Goal: Task Accomplishment & Management: Manage account settings

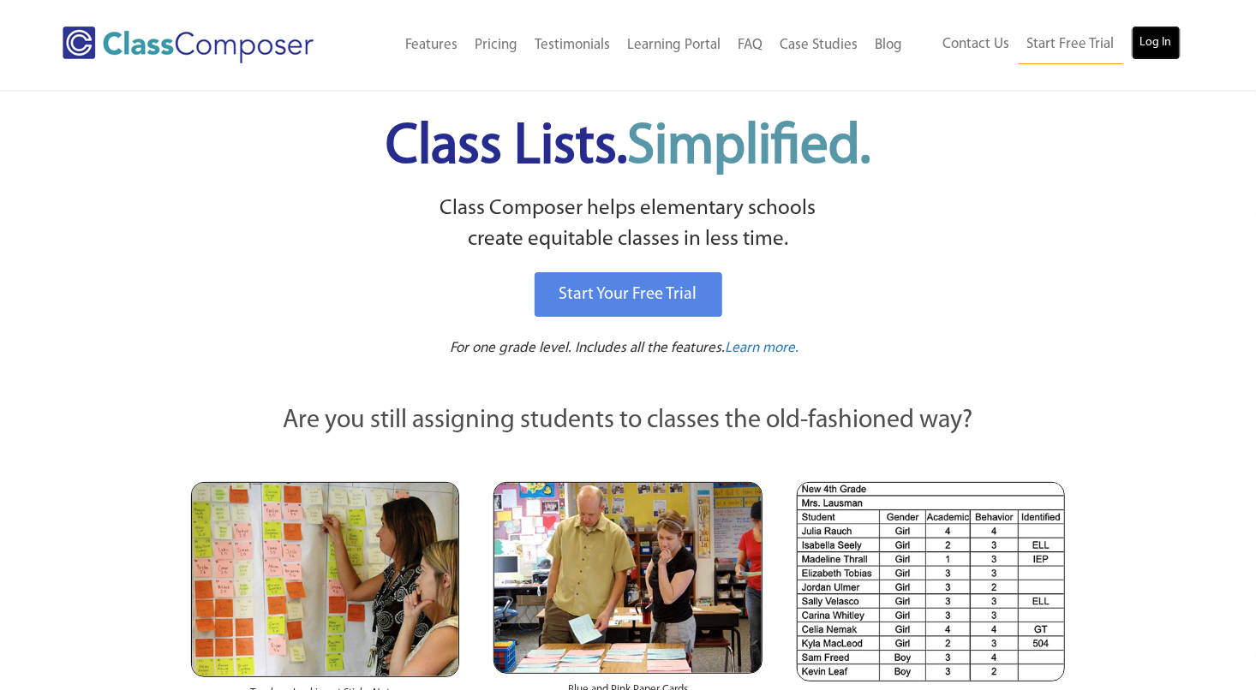
click at [1142, 50] on link "Log In" at bounding box center [1155, 43] width 49 height 34
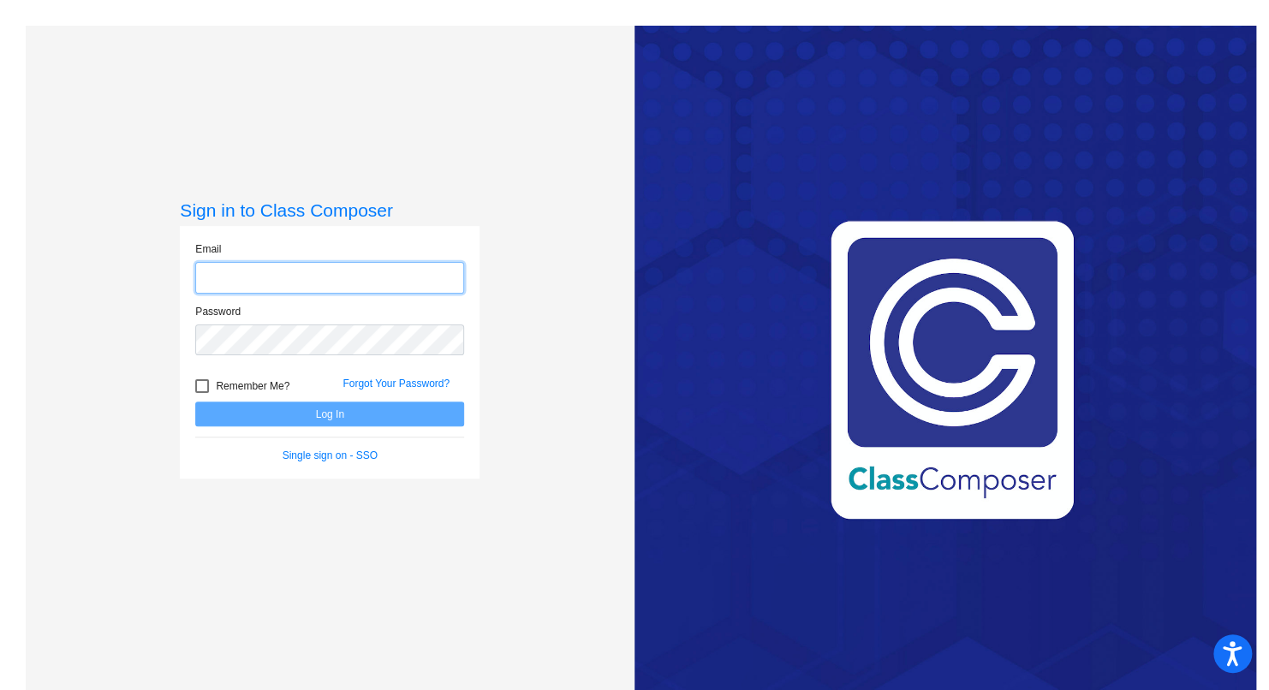
type input "[PERSON_NAME][EMAIL_ADDRESS][PERSON_NAME][DOMAIN_NAME]"
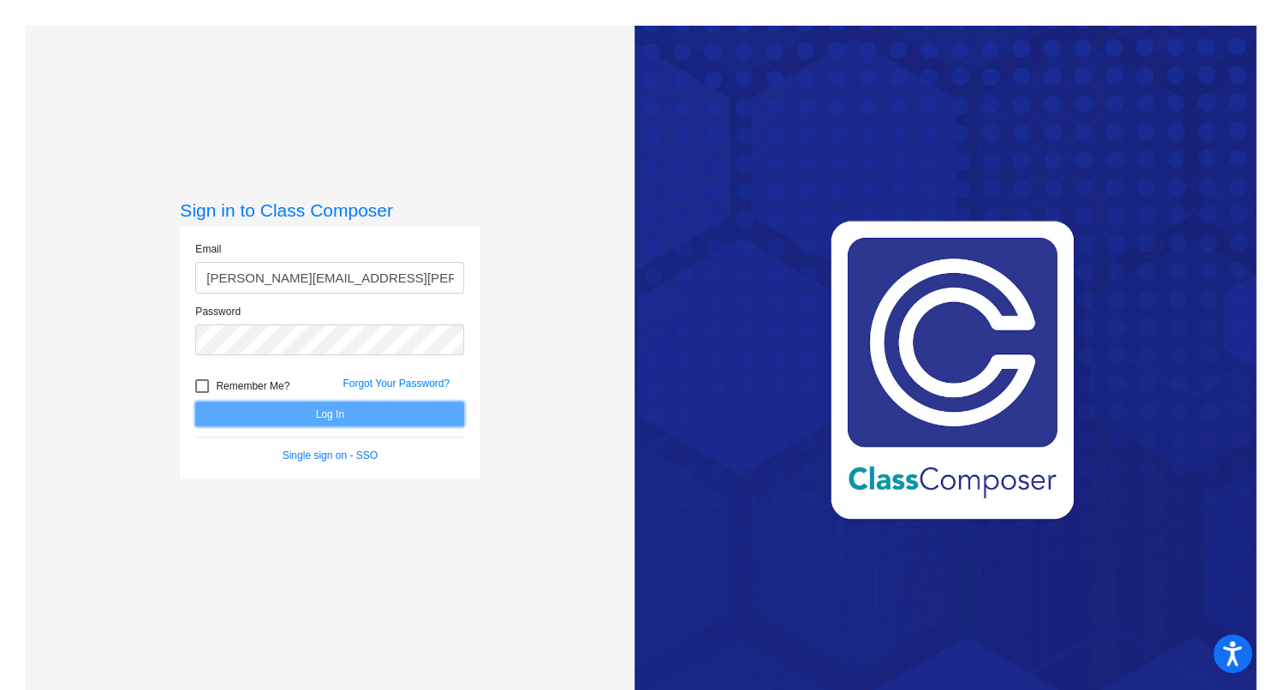
click at [341, 416] on button "Log In" at bounding box center [329, 414] width 269 height 25
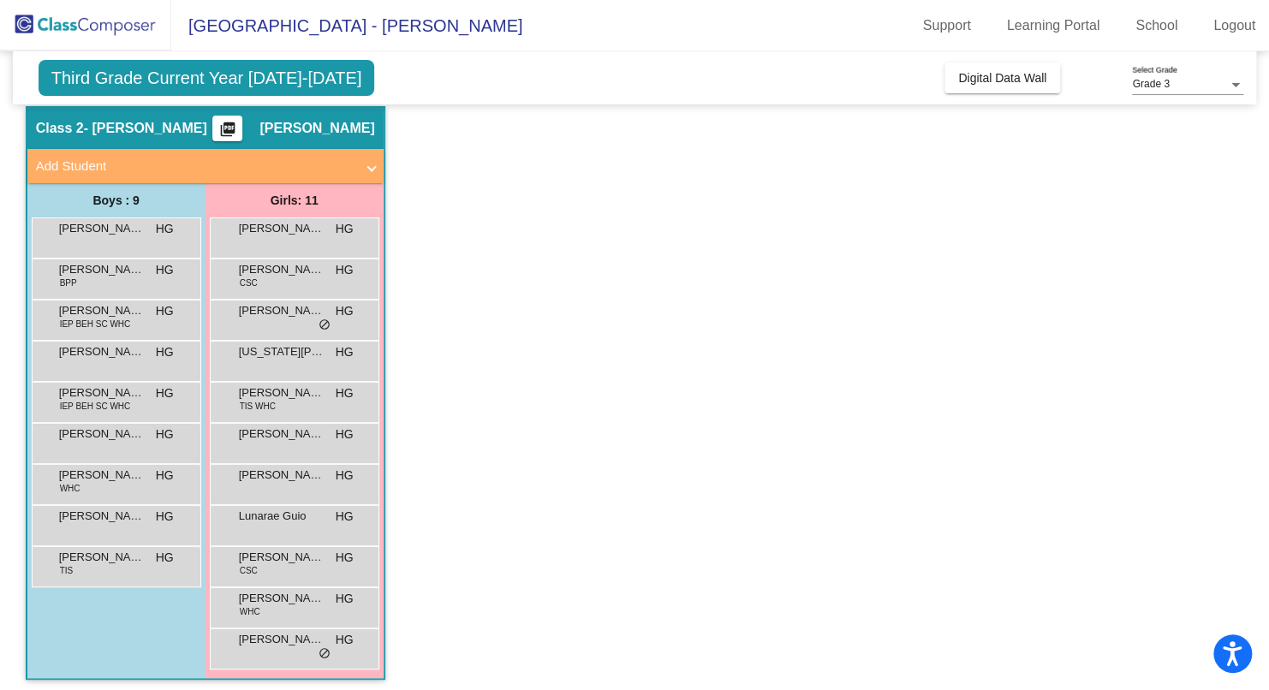
scroll to position [62, 0]
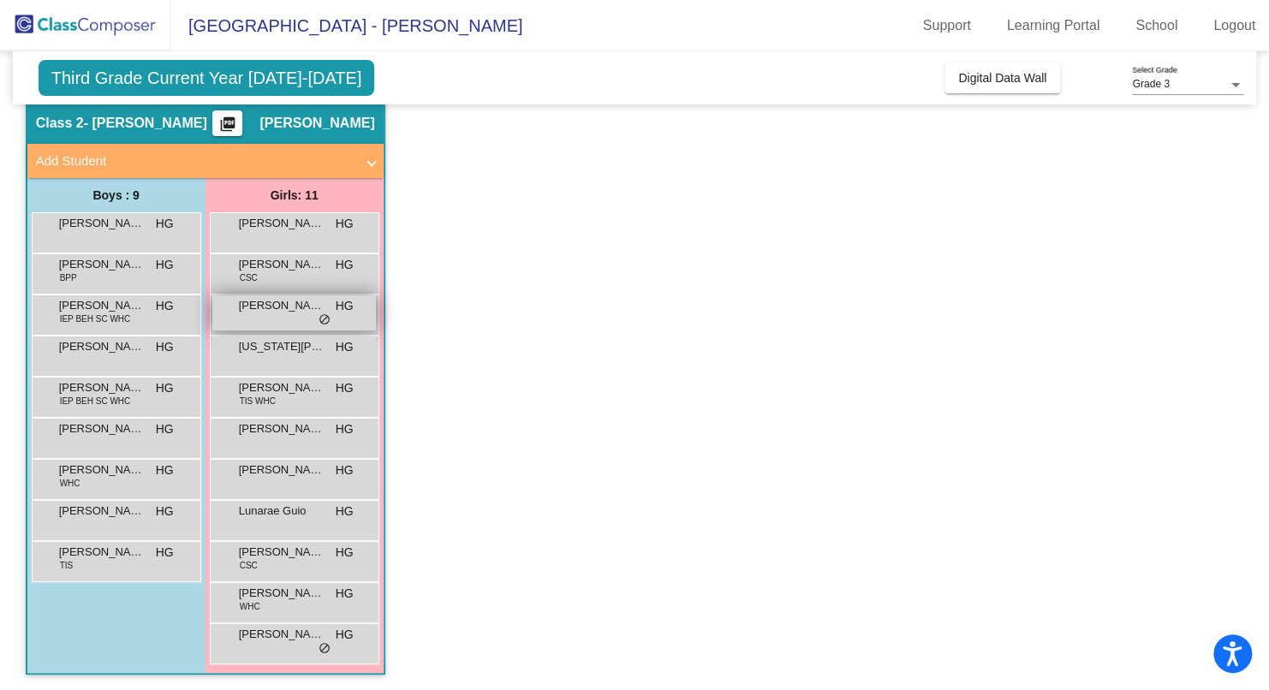
click at [297, 320] on div "[PERSON_NAME] [PERSON_NAME] lock do_not_disturb_alt" at bounding box center [294, 312] width 164 height 35
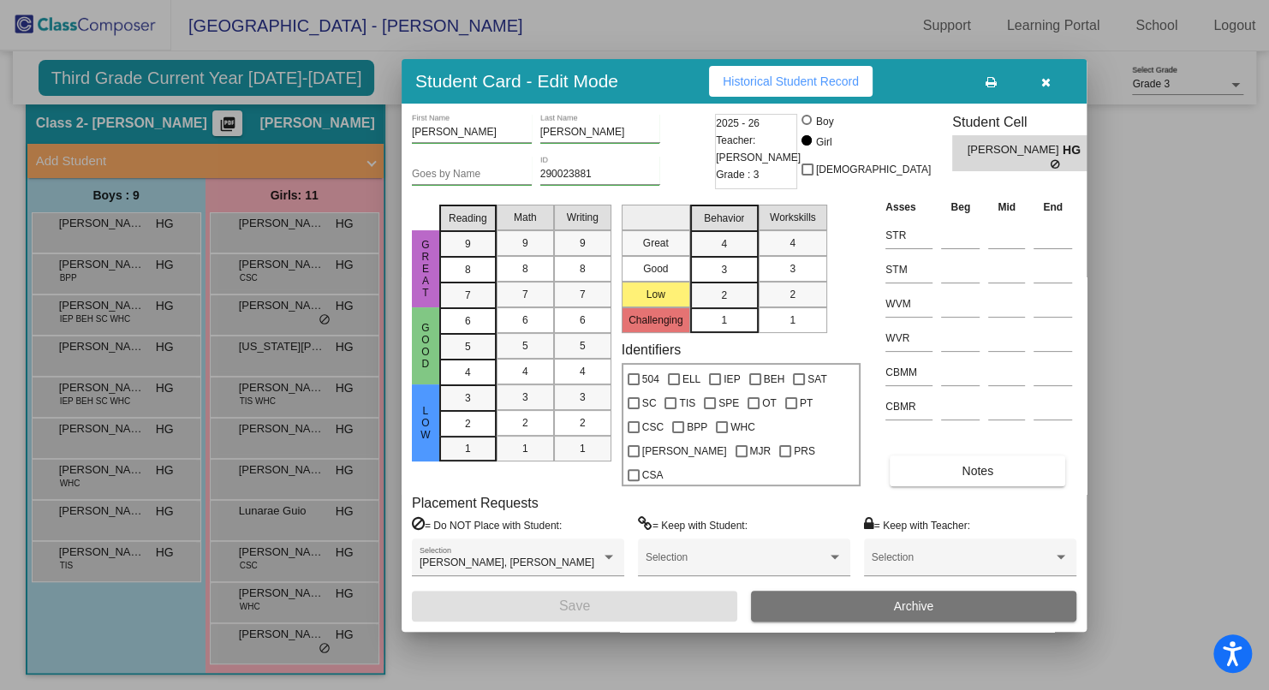
click at [264, 640] on div at bounding box center [634, 345] width 1269 height 690
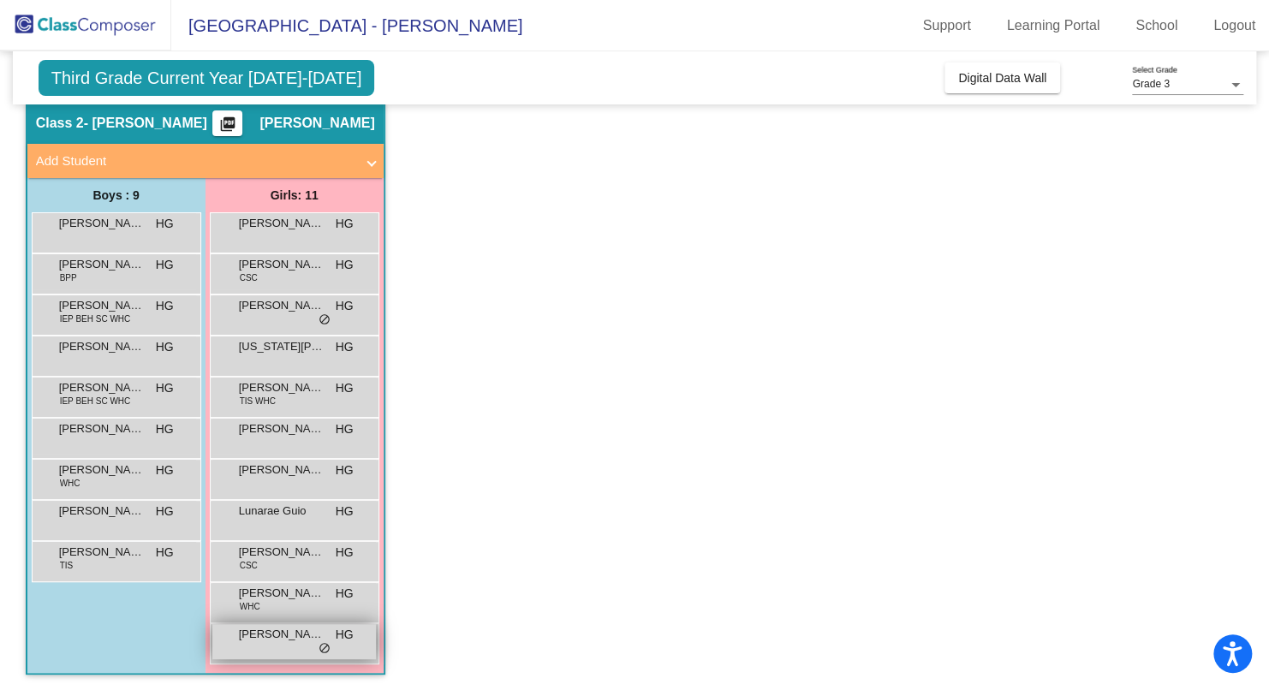
click at [293, 641] on span "[PERSON_NAME]" at bounding box center [282, 634] width 86 height 17
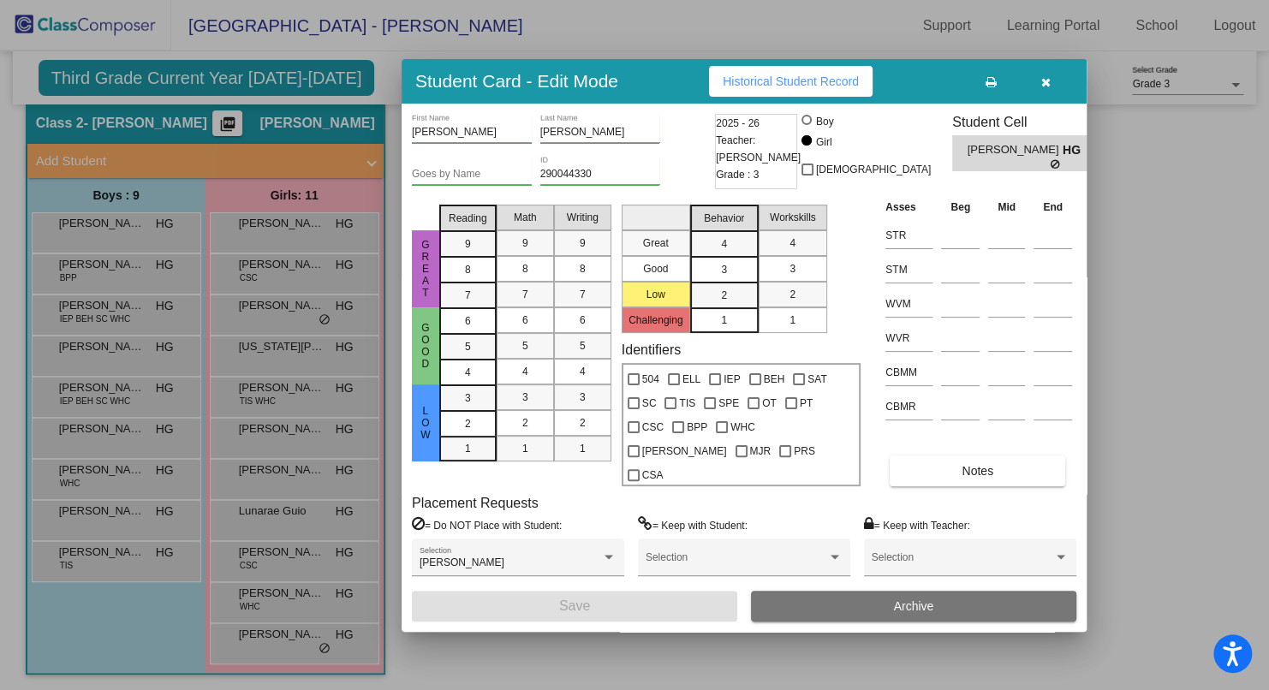
click at [299, 601] on div at bounding box center [634, 345] width 1269 height 690
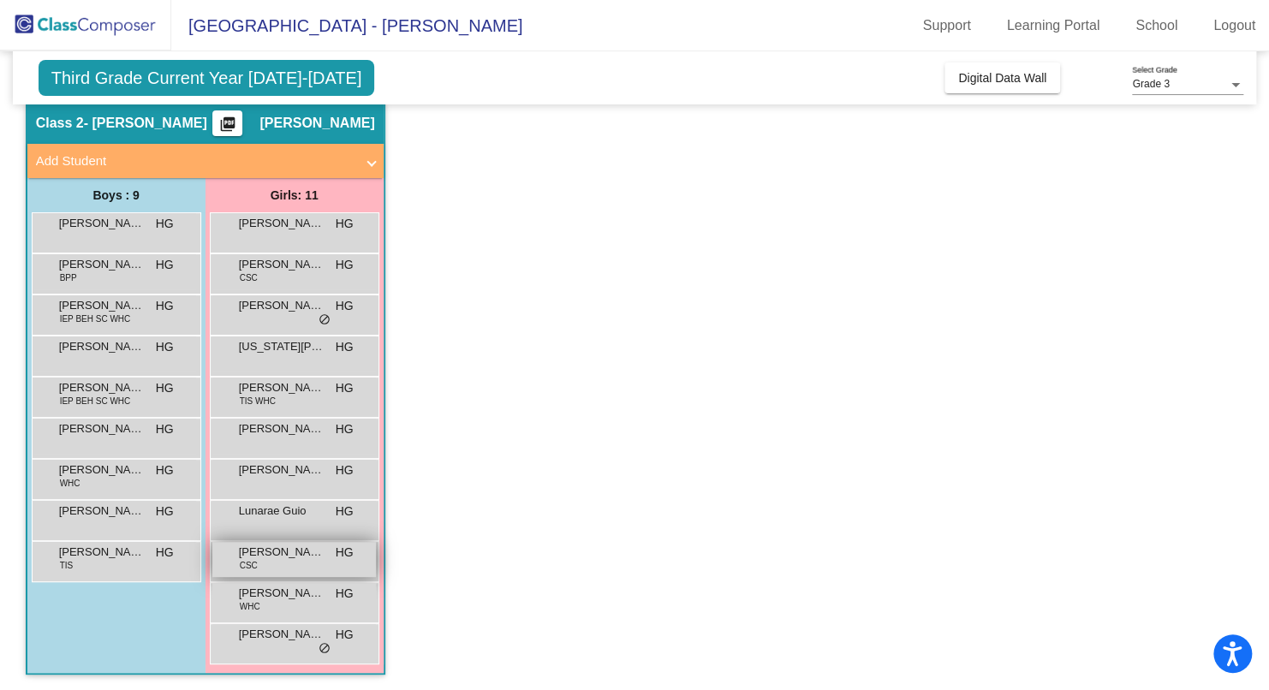
click at [289, 552] on span "[PERSON_NAME] [PERSON_NAME]" at bounding box center [282, 552] width 86 height 17
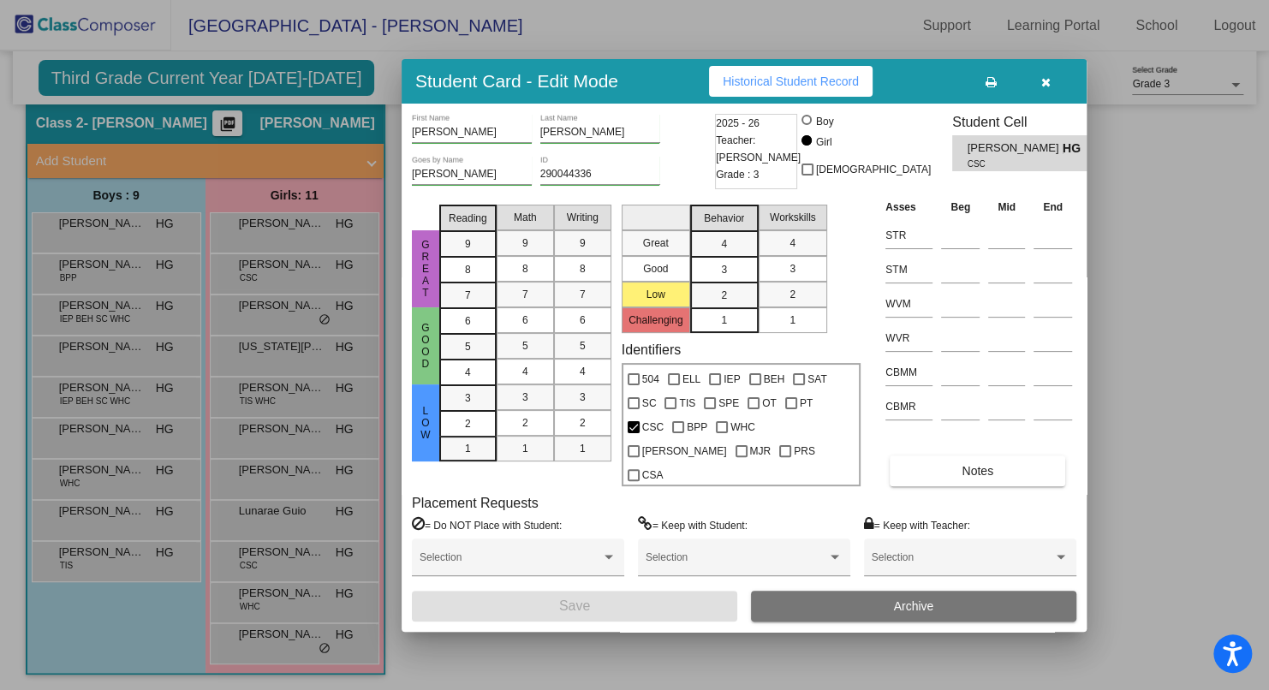
click at [266, 577] on div at bounding box center [634, 345] width 1269 height 690
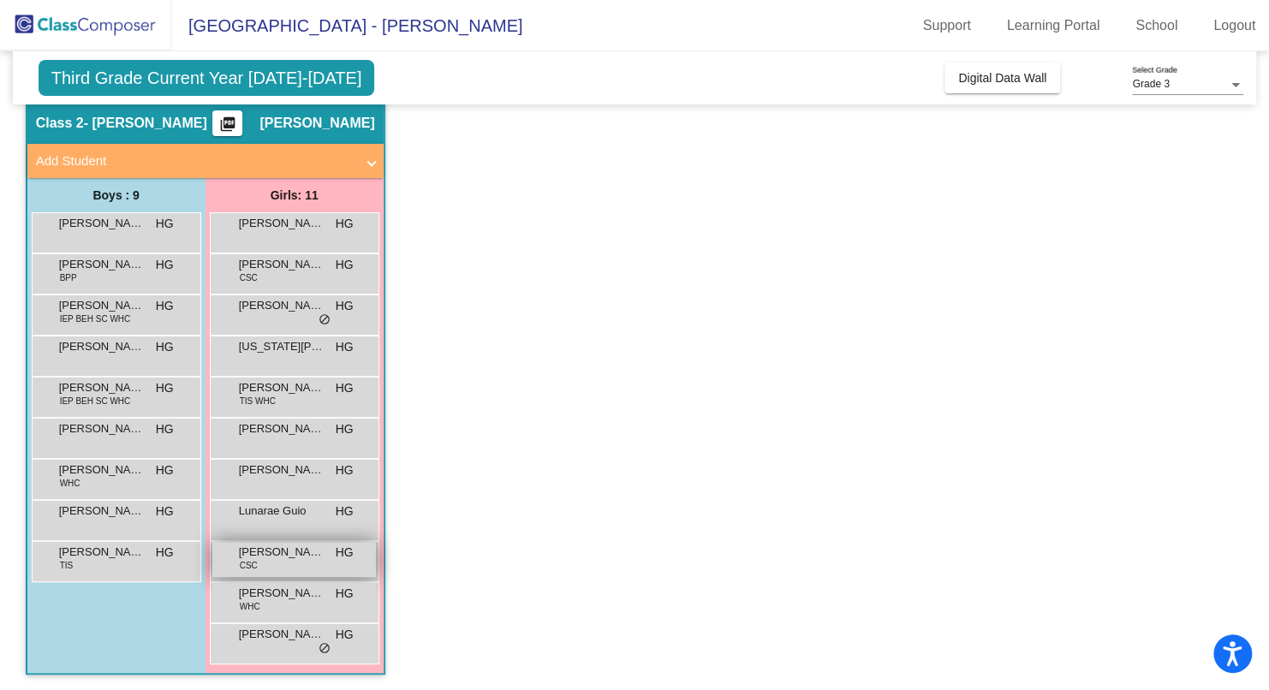
click at [266, 558] on span "[PERSON_NAME] [PERSON_NAME]" at bounding box center [282, 552] width 86 height 17
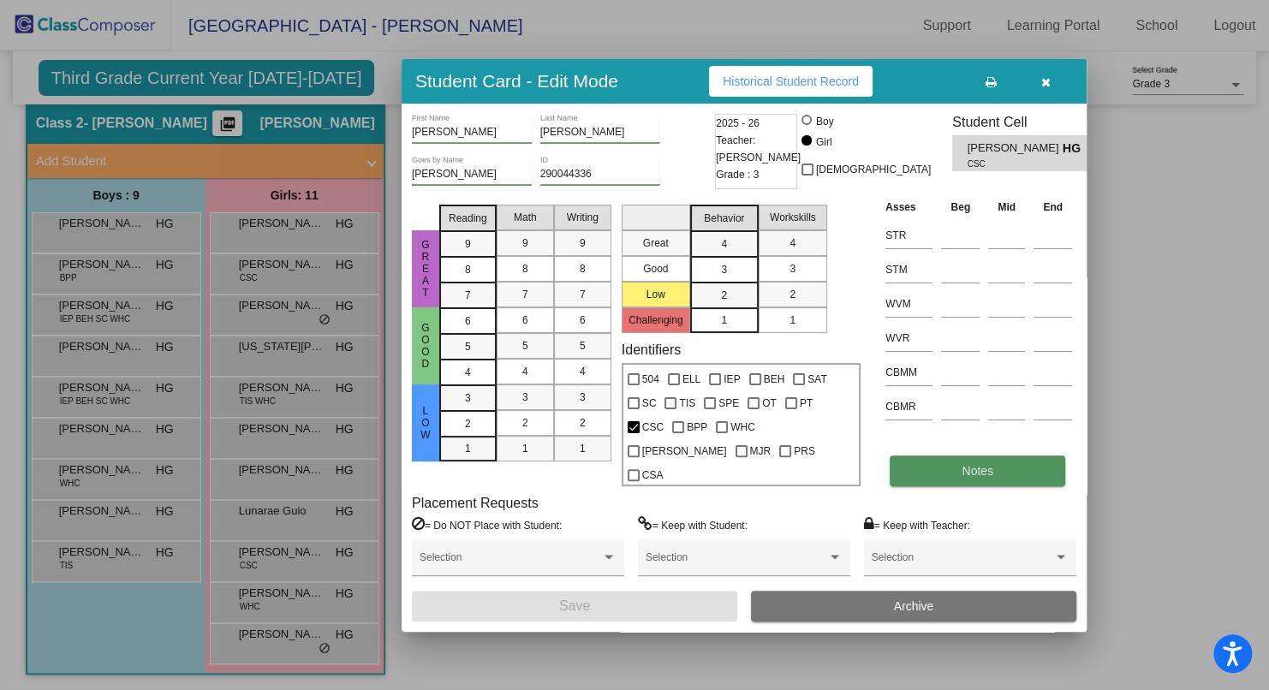
click at [957, 456] on button "Notes" at bounding box center [978, 471] width 176 height 31
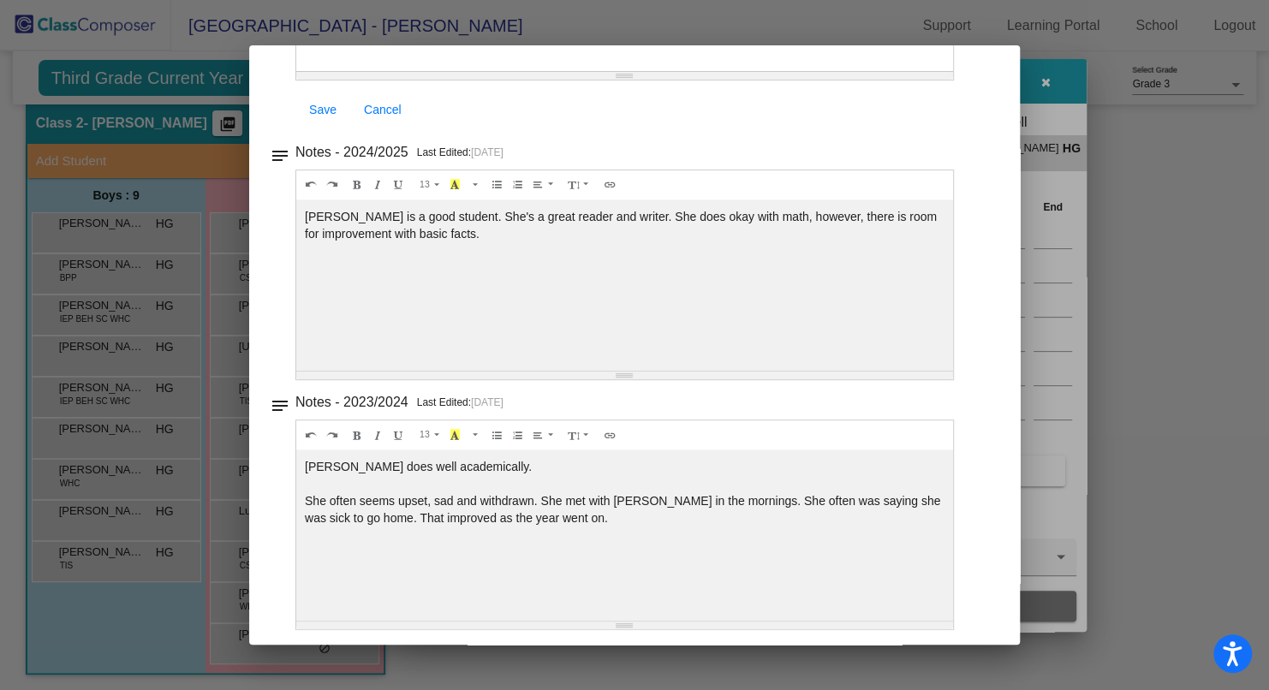
scroll to position [322, 0]
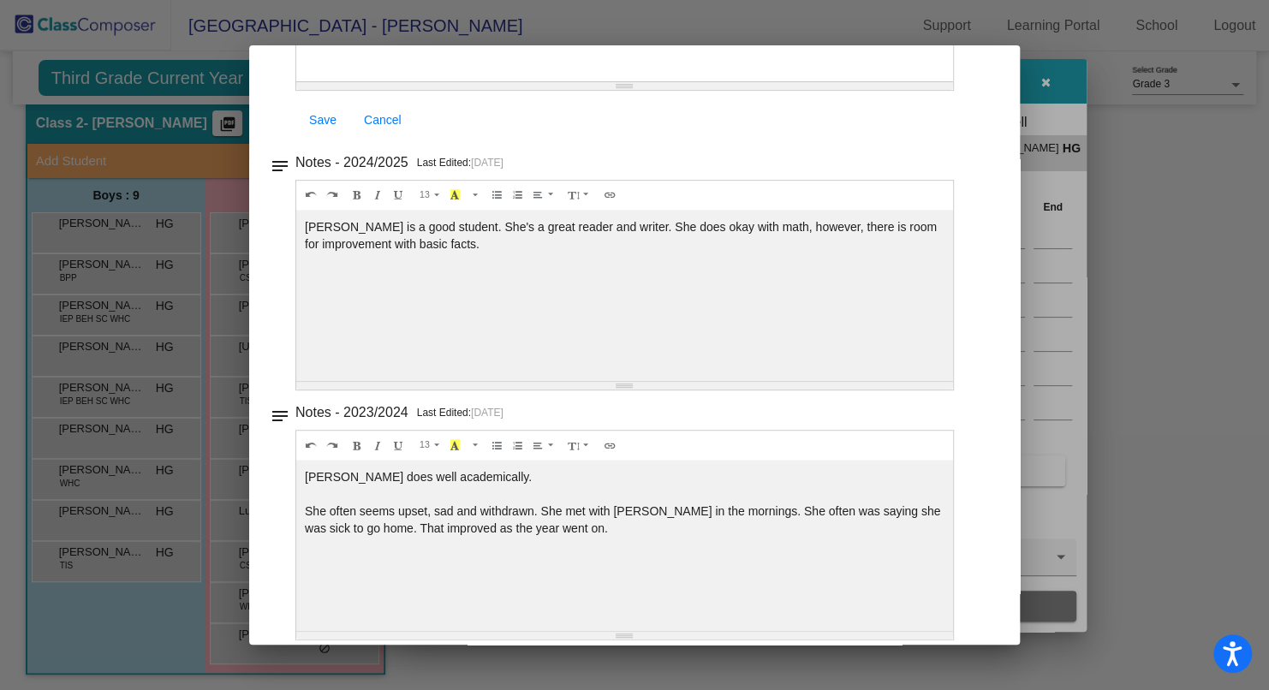
click at [1021, 97] on div at bounding box center [634, 345] width 1269 height 690
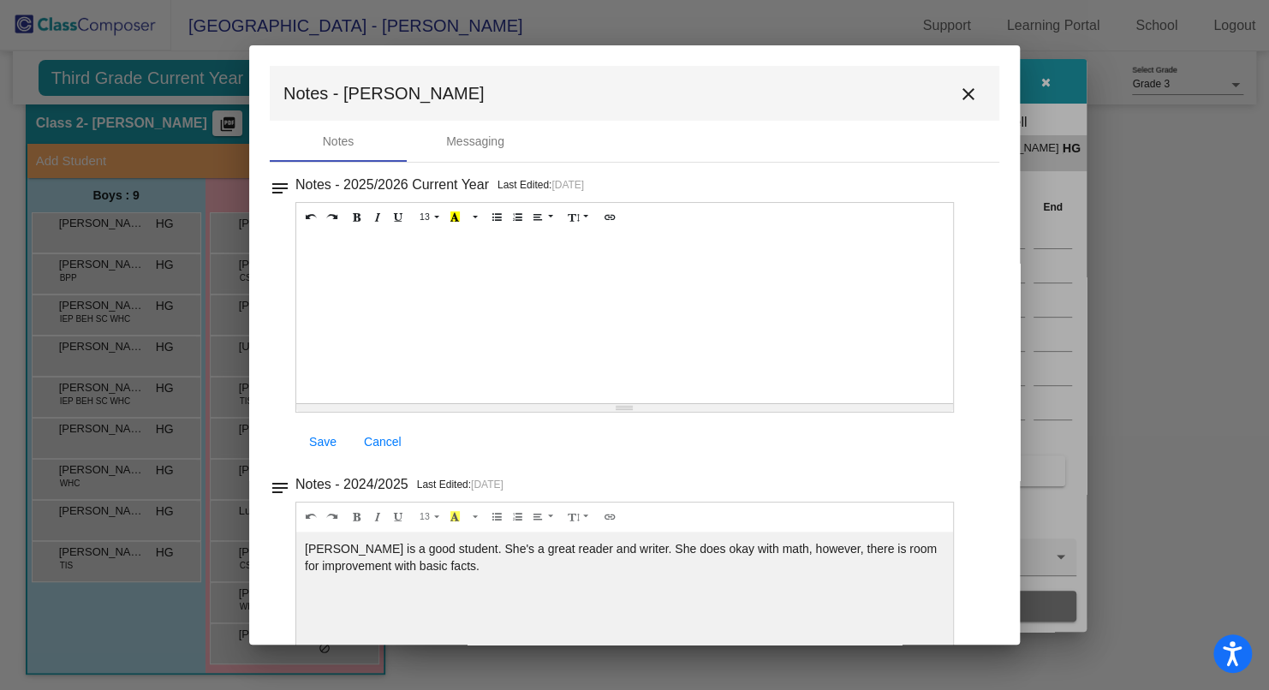
click at [1042, 100] on div at bounding box center [634, 345] width 1269 height 690
click at [967, 98] on mat-icon "close" at bounding box center [968, 94] width 21 height 21
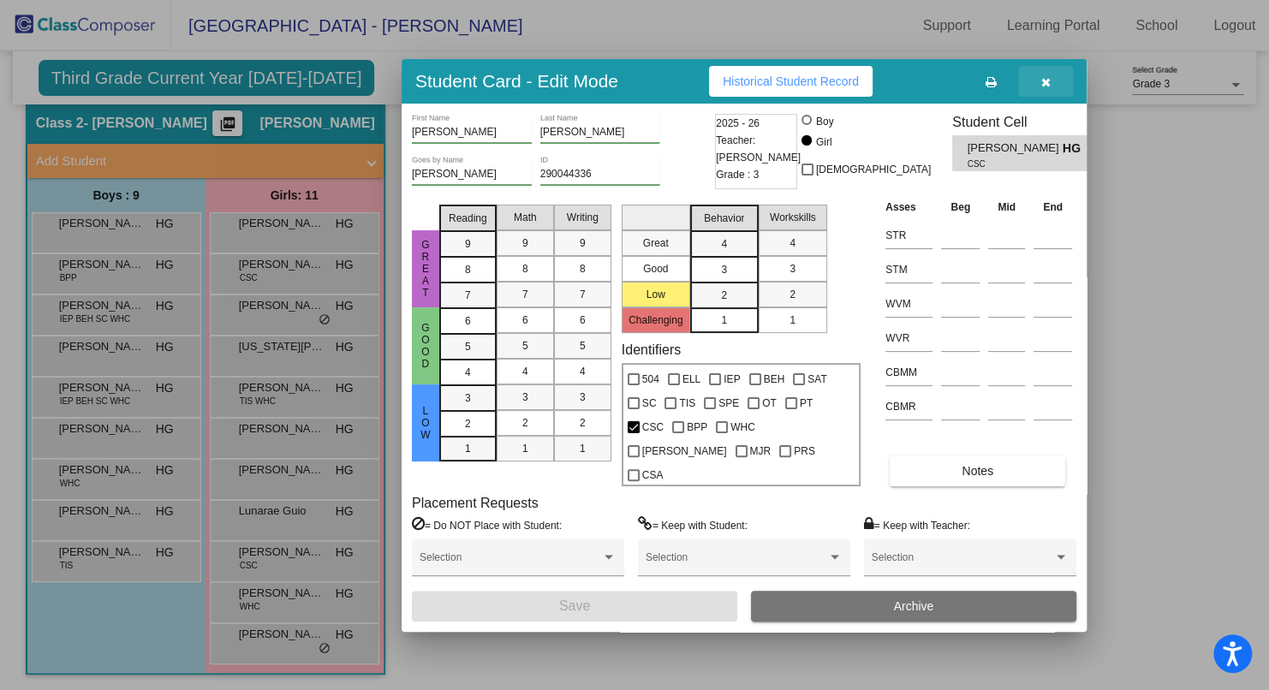
click at [1042, 88] on icon "button" at bounding box center [1046, 82] width 9 height 12
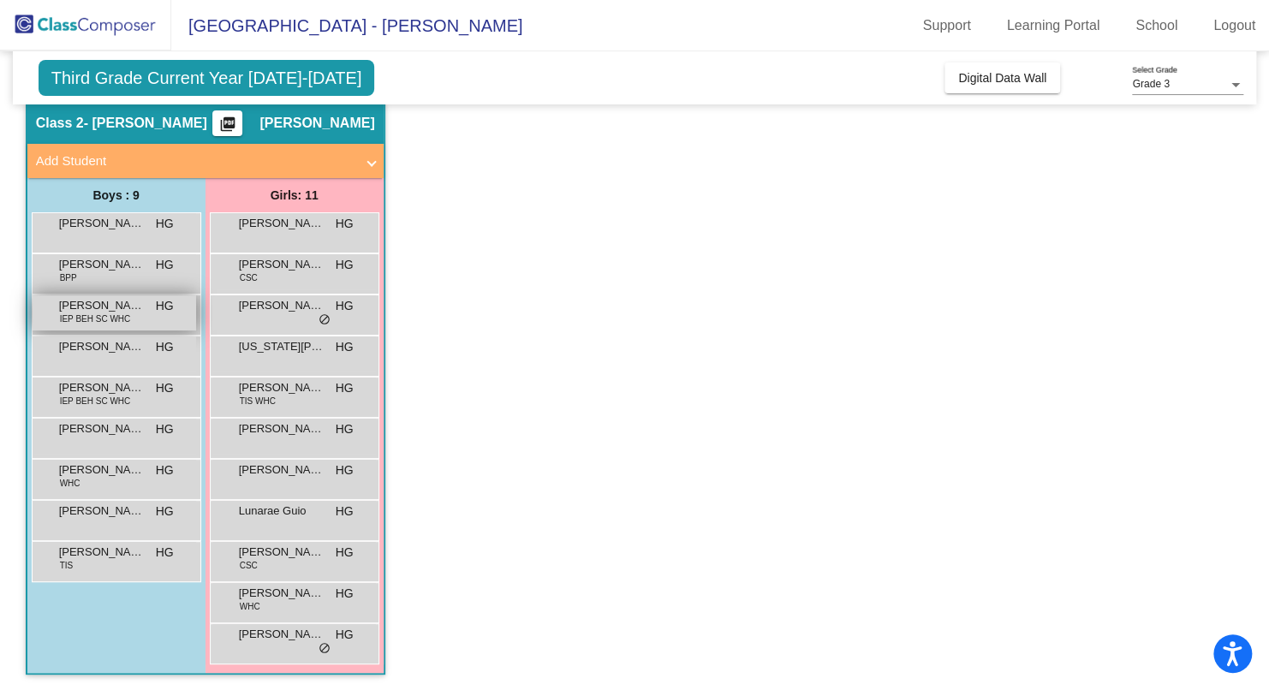
click at [113, 313] on span "IEP BEH SC WHC" at bounding box center [95, 319] width 71 height 13
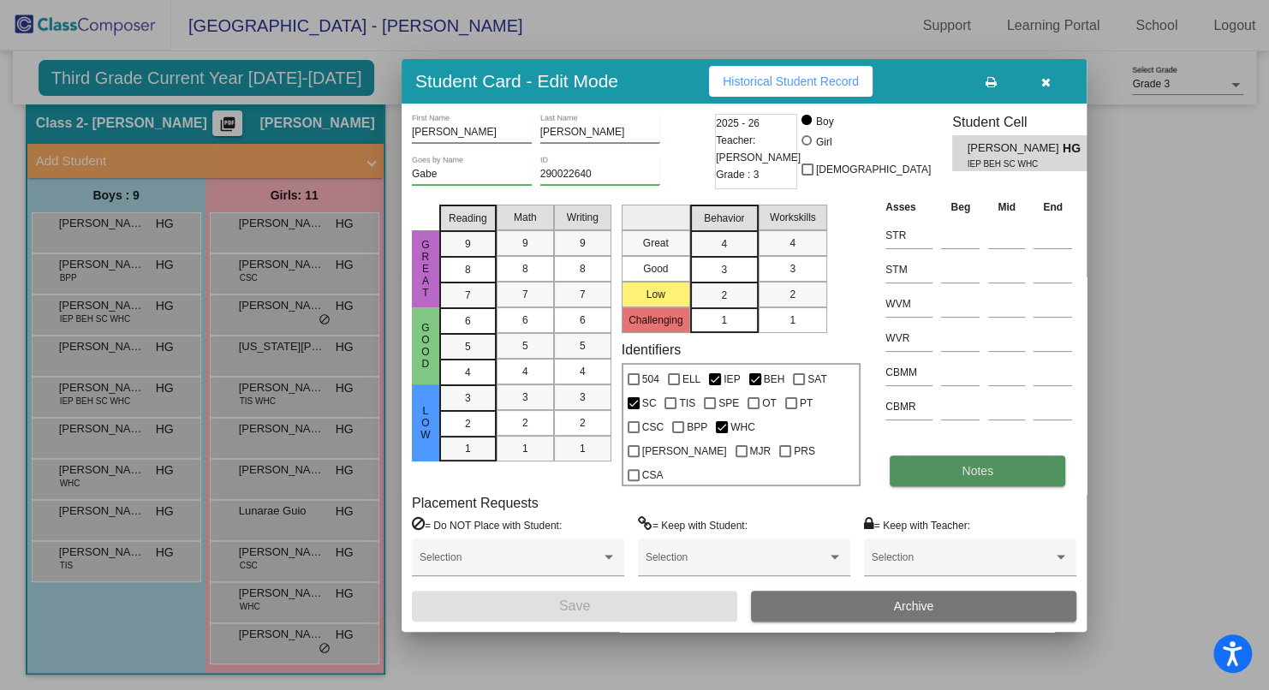
click at [916, 456] on button "Notes" at bounding box center [978, 471] width 176 height 31
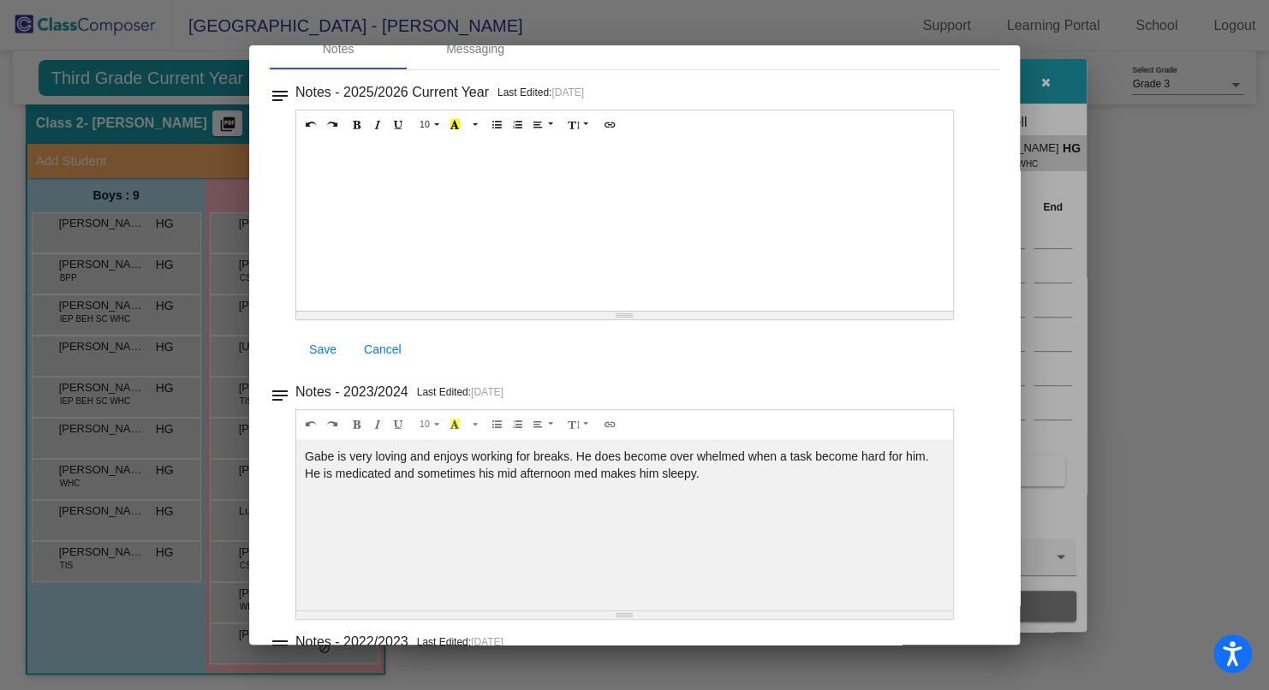
scroll to position [336, 0]
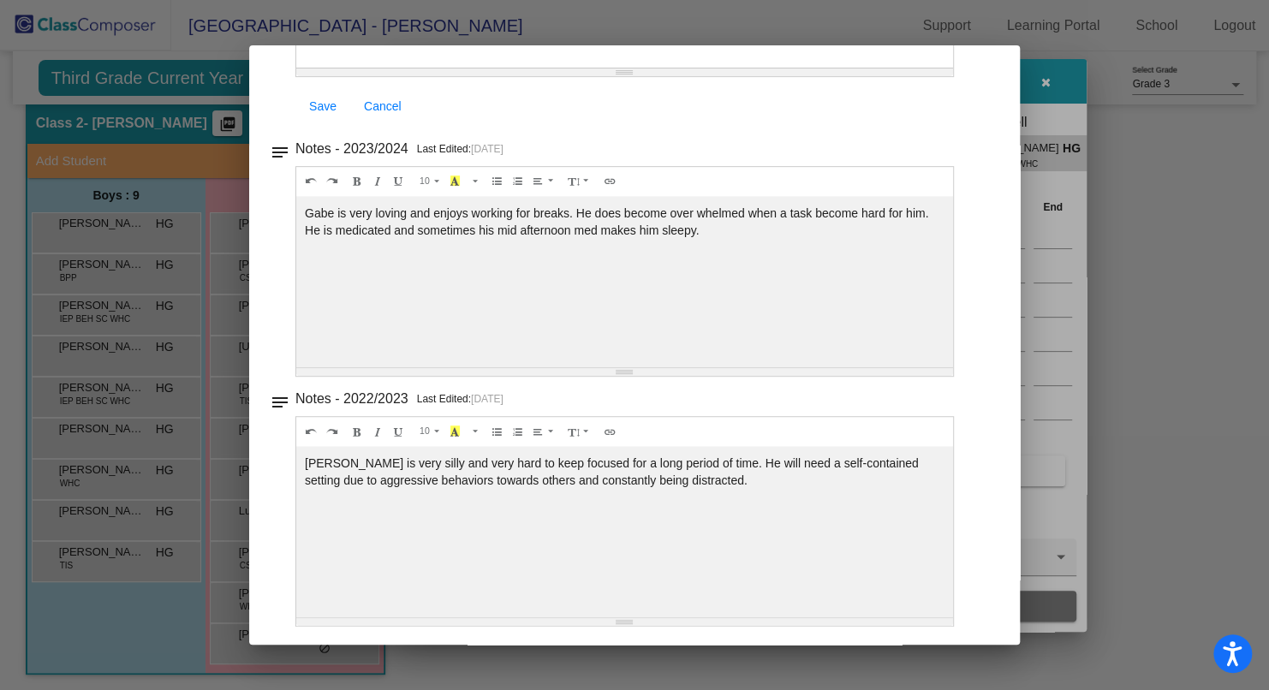
click at [1051, 59] on div at bounding box center [634, 345] width 1269 height 690
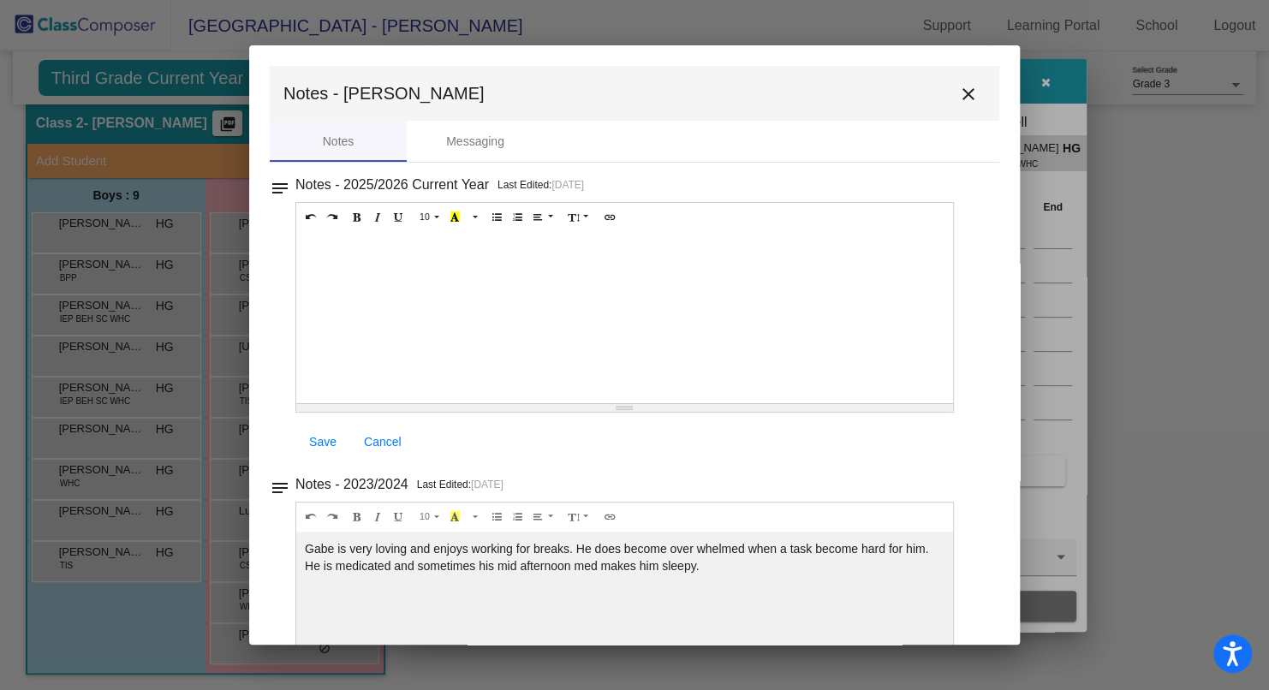
click at [1045, 93] on div at bounding box center [634, 345] width 1269 height 690
click at [974, 96] on button "close" at bounding box center [969, 93] width 34 height 34
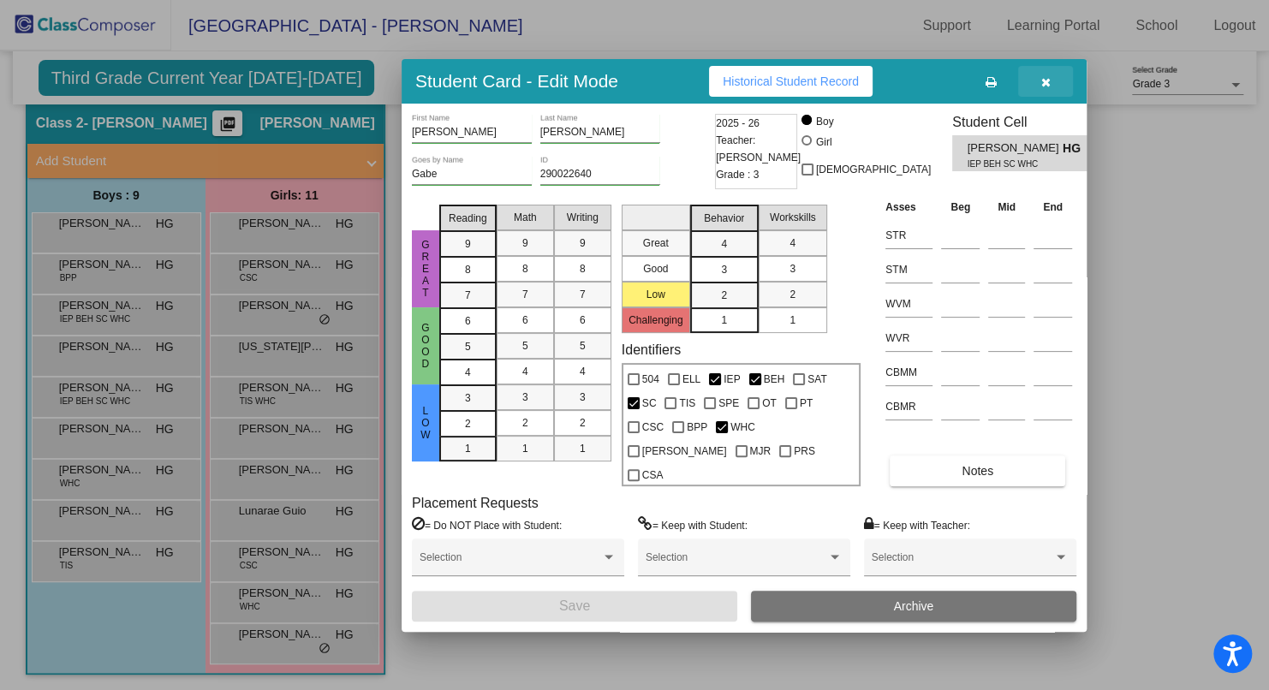
click at [1046, 88] on icon "button" at bounding box center [1046, 82] width 9 height 12
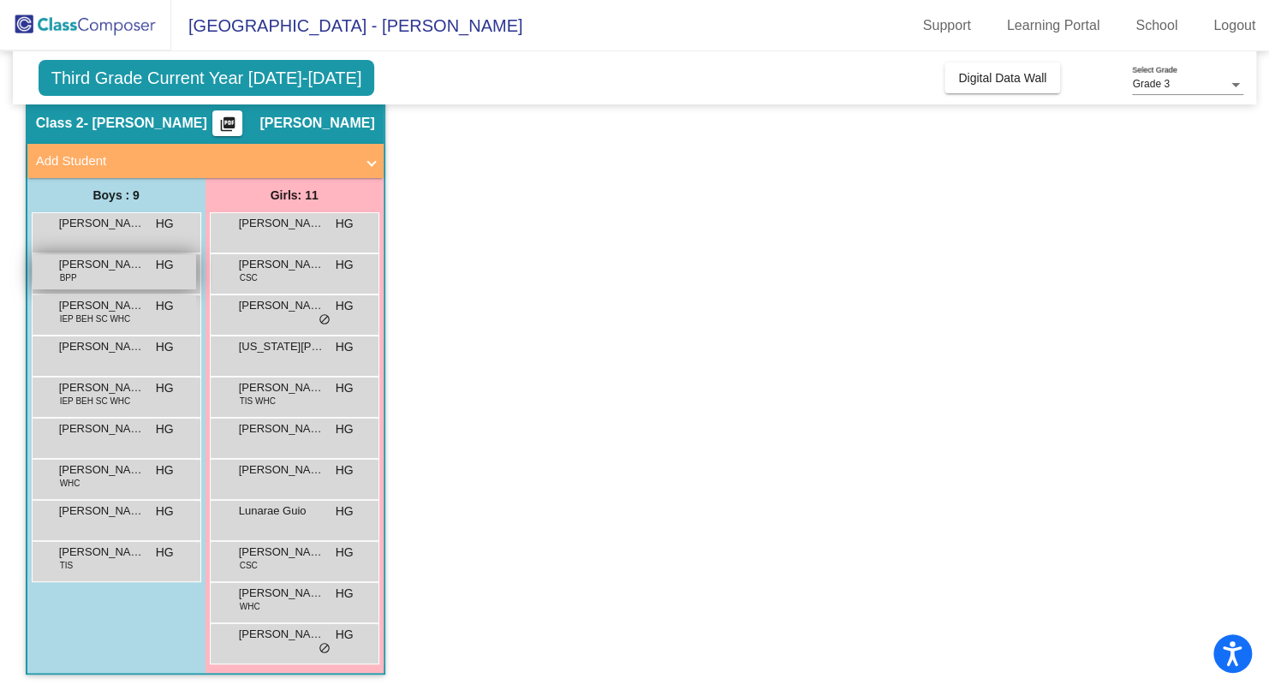
click at [122, 274] on div "[PERSON_NAME] BPP HG lock do_not_disturb_alt" at bounding box center [115, 271] width 164 height 35
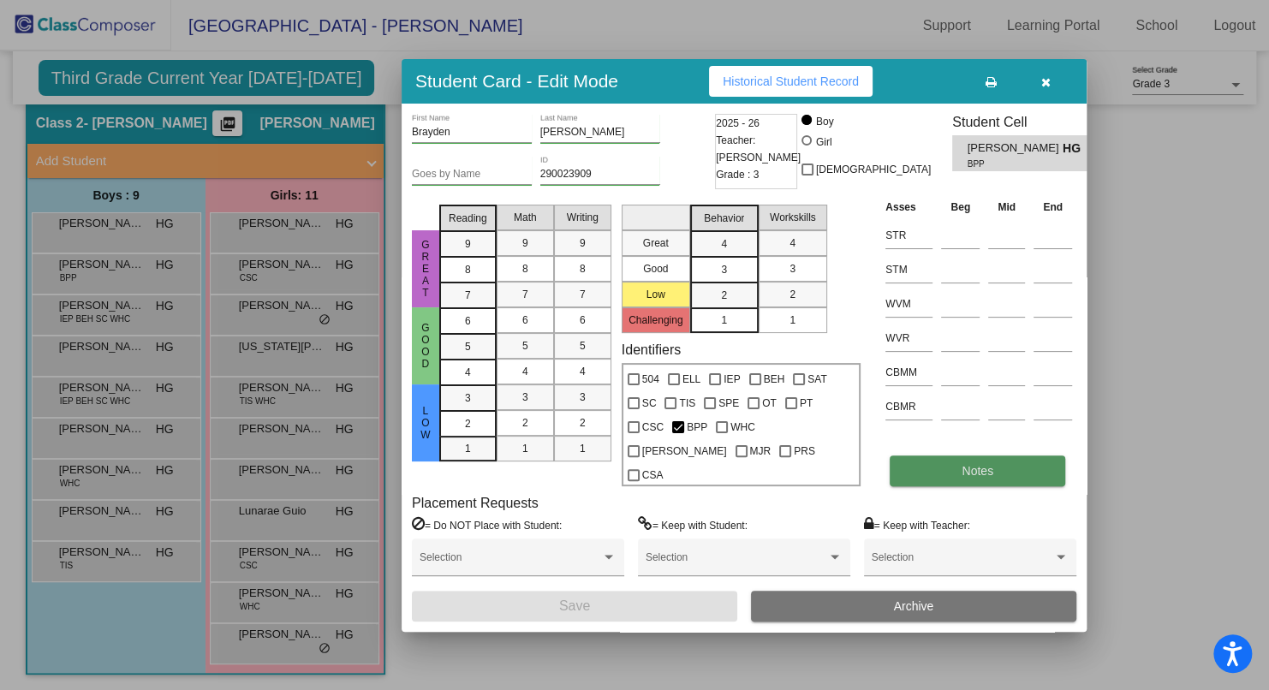
click at [961, 456] on button "Notes" at bounding box center [978, 471] width 176 height 31
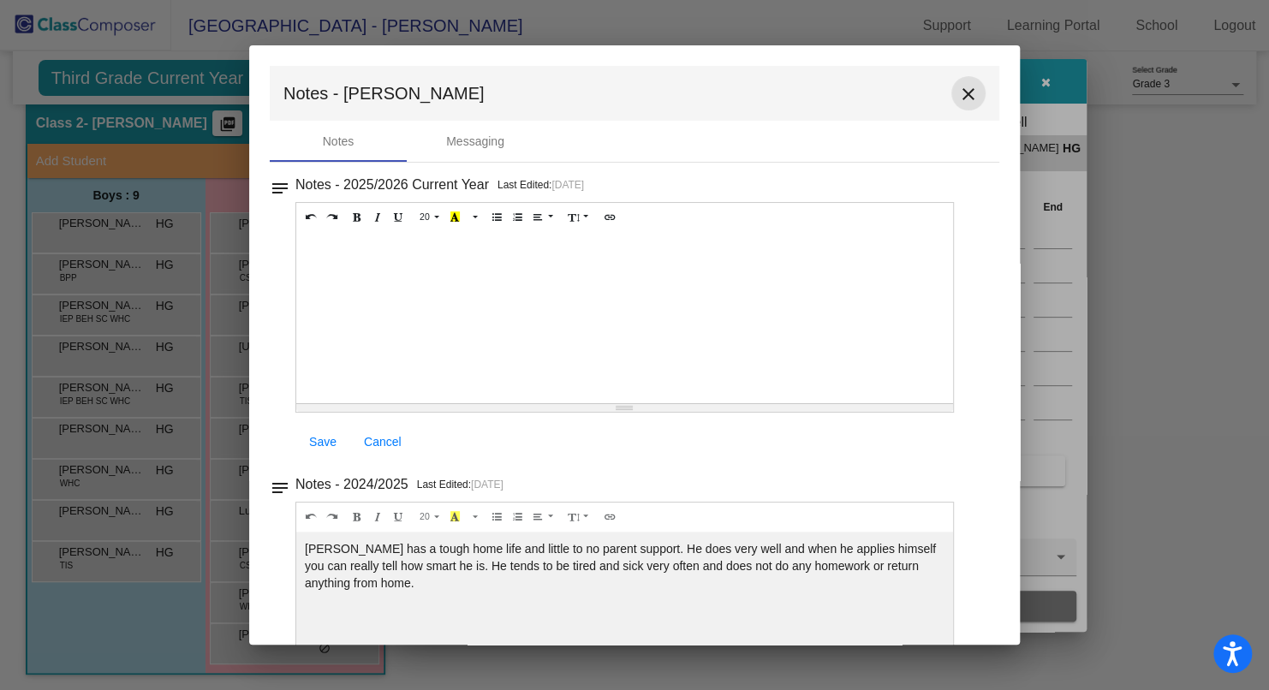
click at [956, 82] on button "close" at bounding box center [969, 93] width 34 height 34
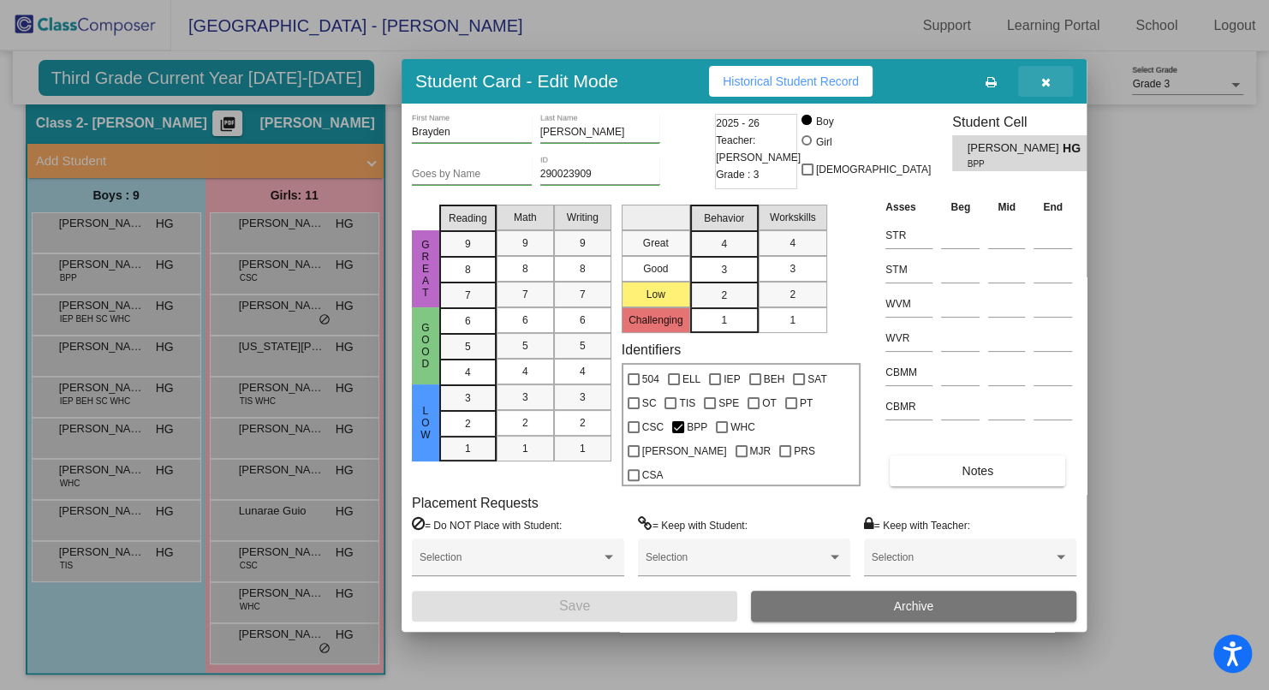
click at [1059, 94] on button "button" at bounding box center [1045, 81] width 55 height 31
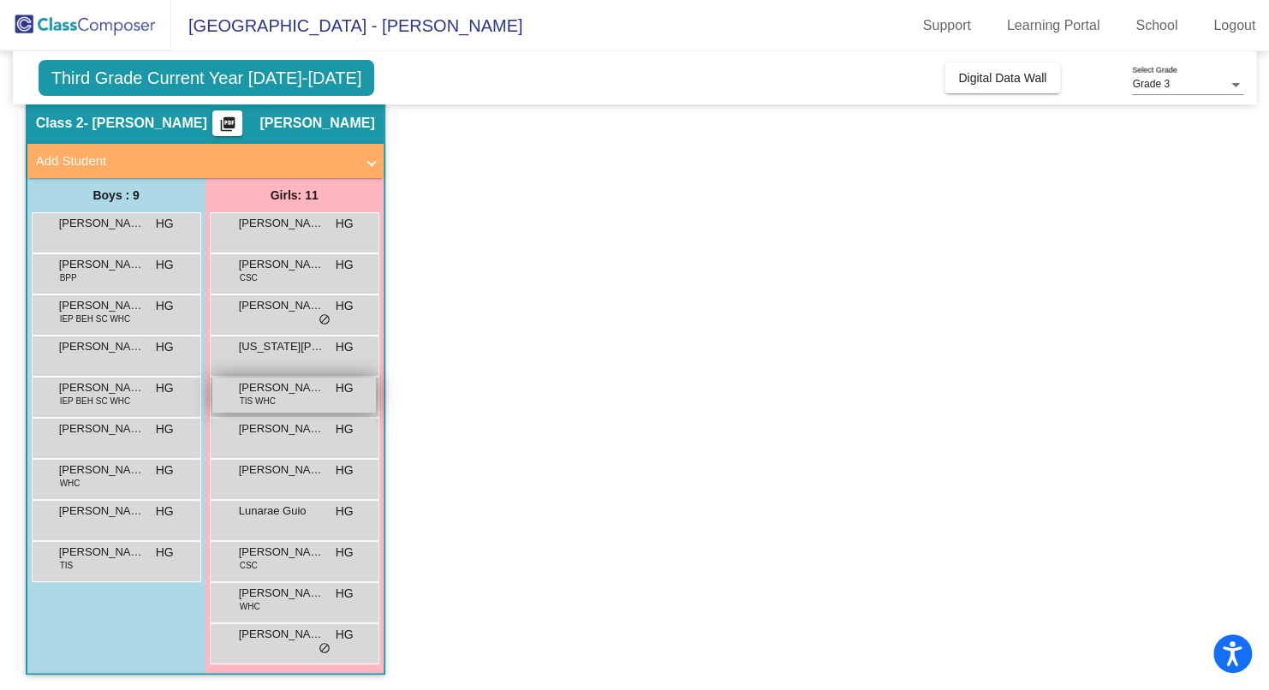
click at [276, 391] on span "[PERSON_NAME]" at bounding box center [282, 387] width 86 height 17
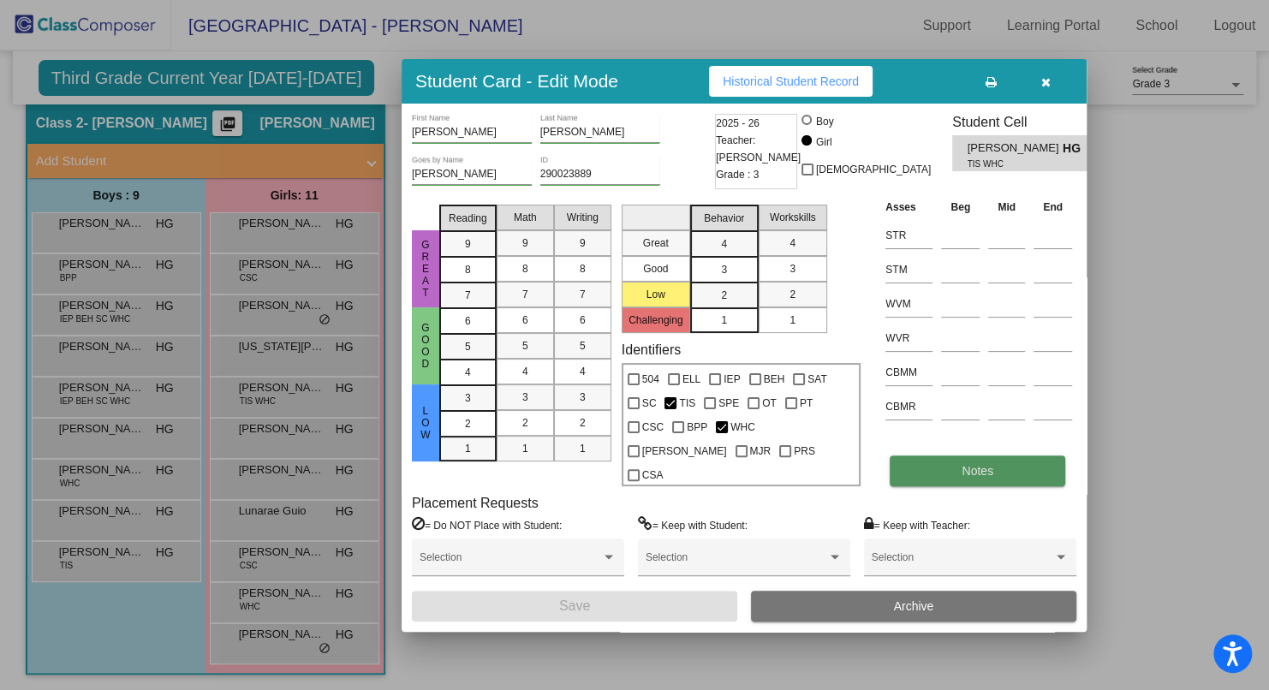
click at [945, 456] on button "Notes" at bounding box center [978, 471] width 176 height 31
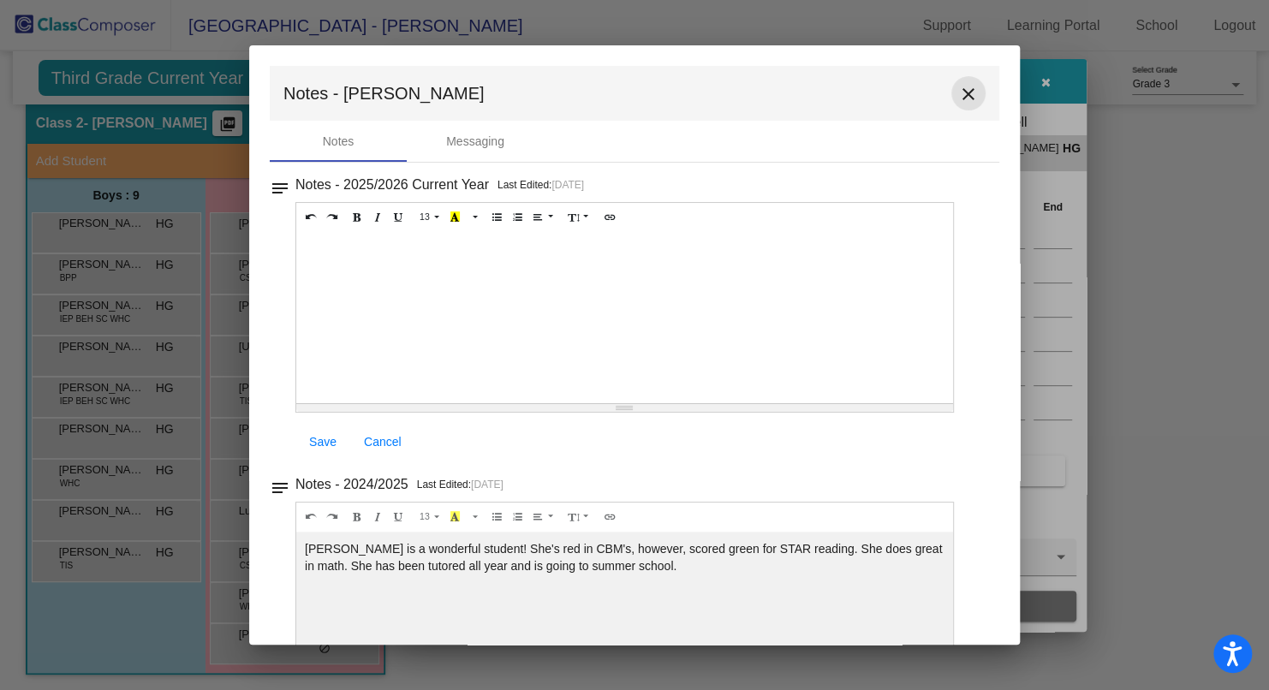
click at [966, 102] on mat-icon "close" at bounding box center [968, 94] width 21 height 21
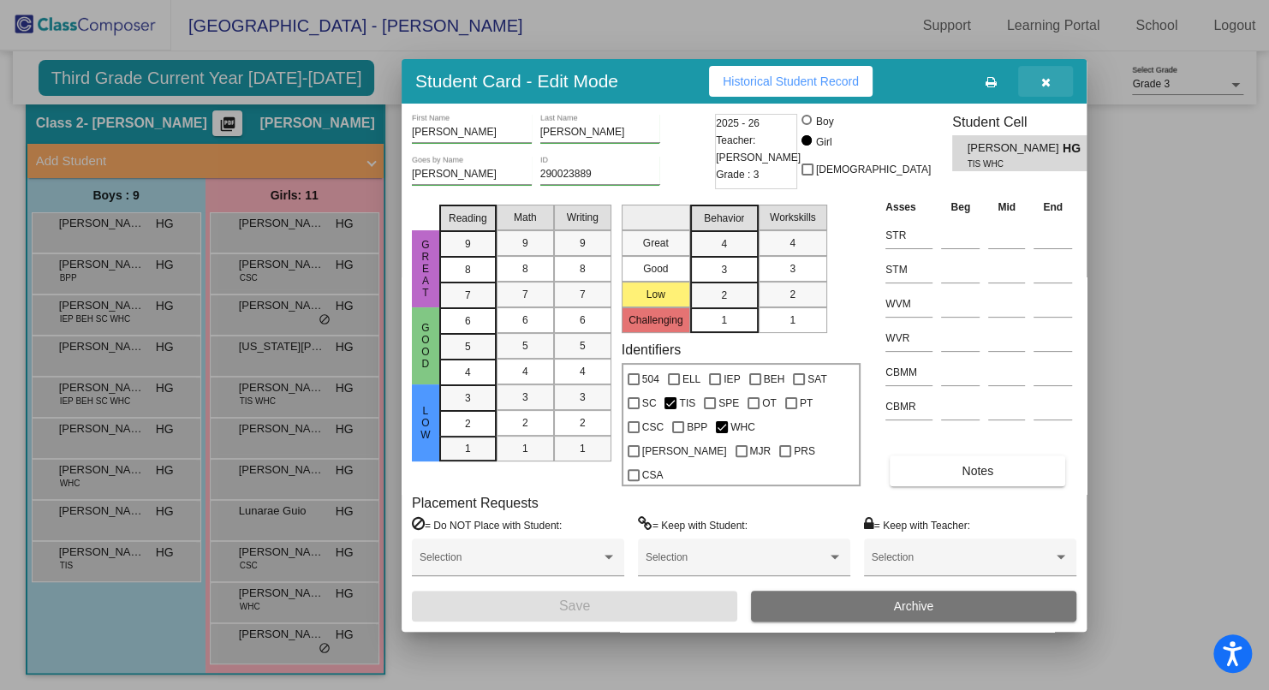
click at [1048, 88] on icon "button" at bounding box center [1046, 82] width 9 height 12
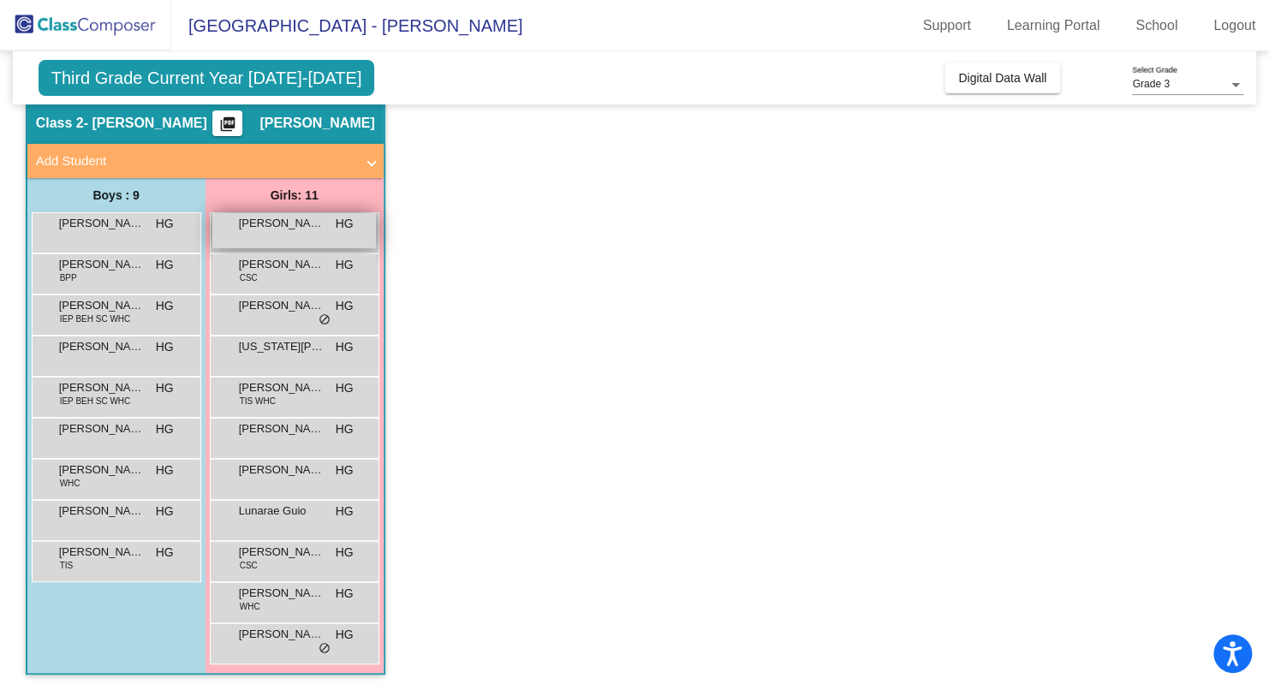
click at [292, 224] on span "[PERSON_NAME]" at bounding box center [282, 223] width 86 height 17
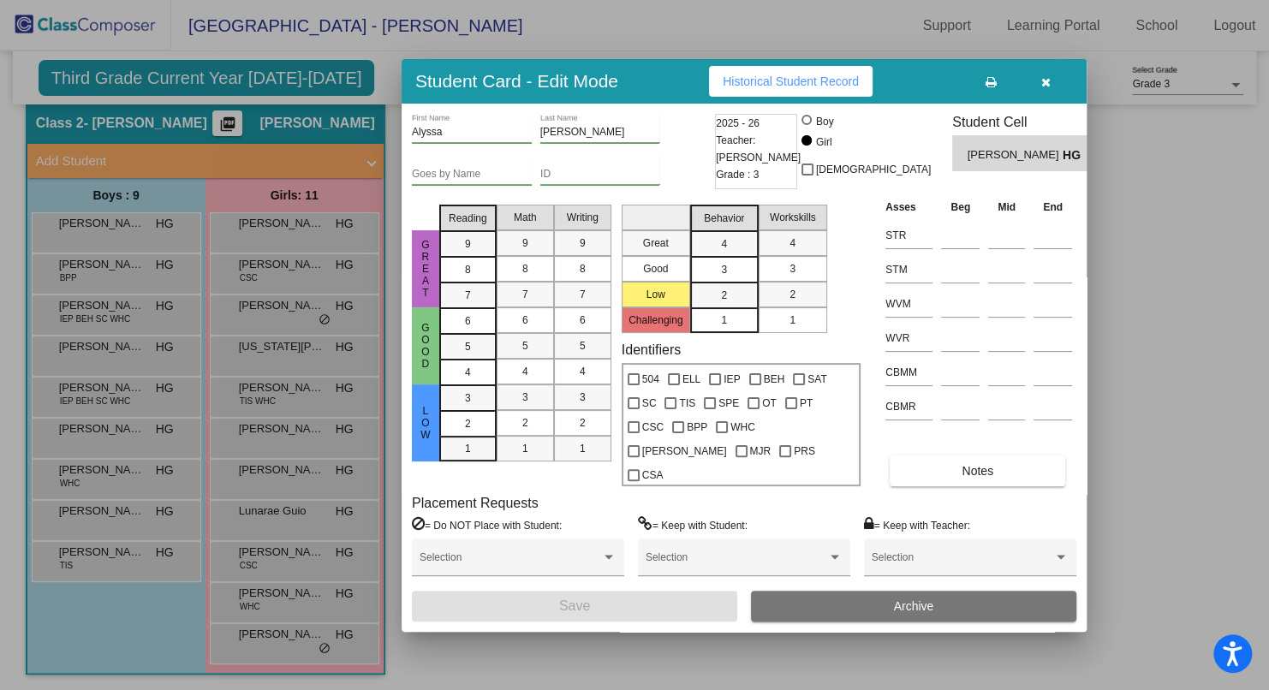
click at [977, 478] on div "[PERSON_NAME] First Name [PERSON_NAME] Last Name Goes by Name ID 2025 - 26 Teac…" at bounding box center [744, 368] width 665 height 508
click at [976, 465] on button "Notes" at bounding box center [978, 471] width 176 height 31
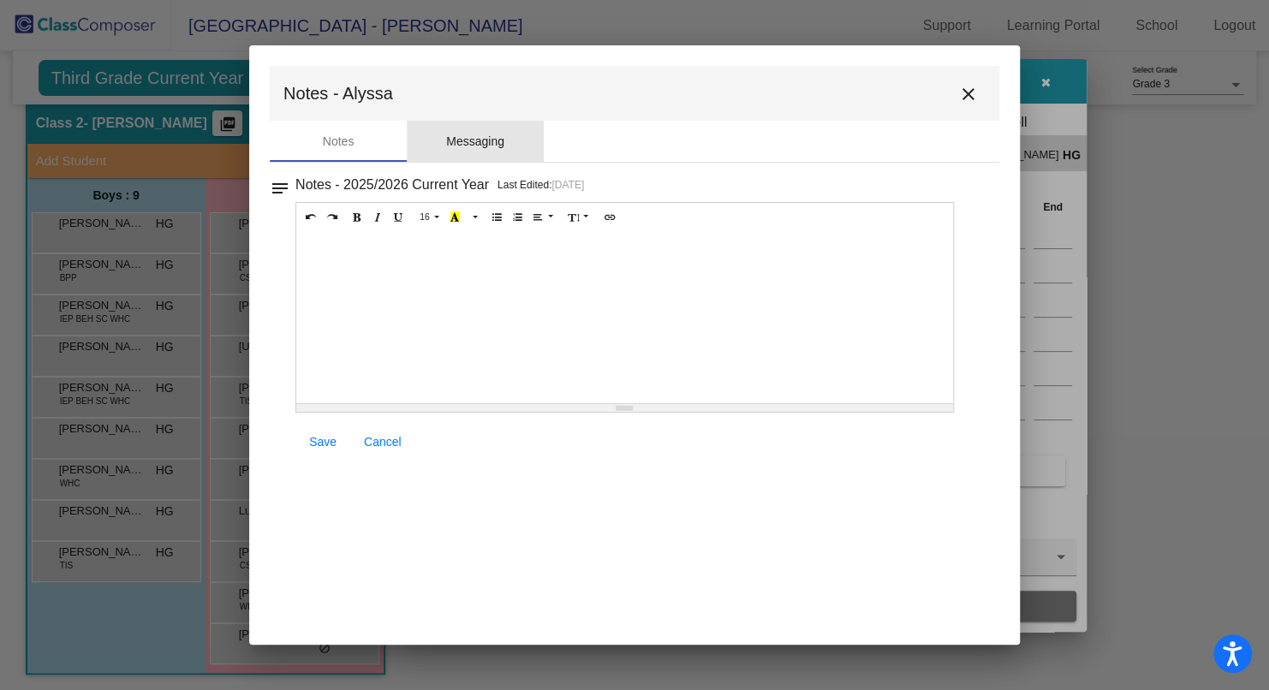
click at [487, 155] on div "Messaging" at bounding box center [475, 141] width 137 height 41
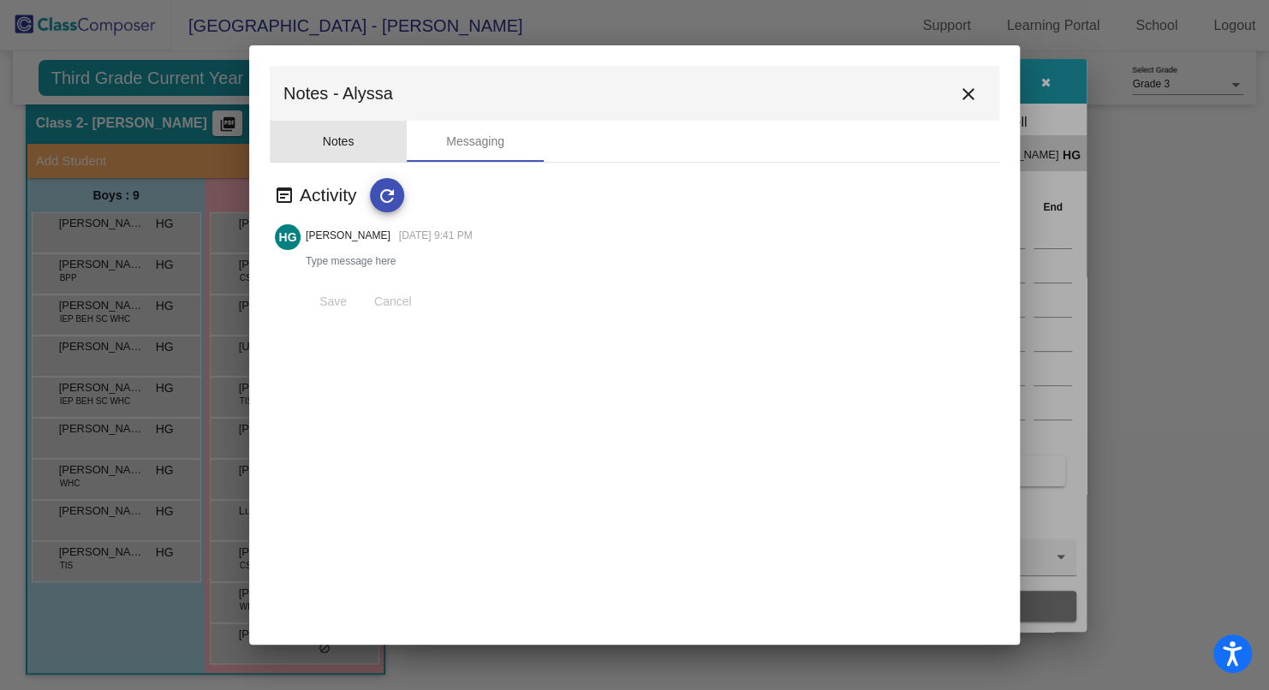
click at [386, 136] on div "Notes" at bounding box center [338, 141] width 137 height 41
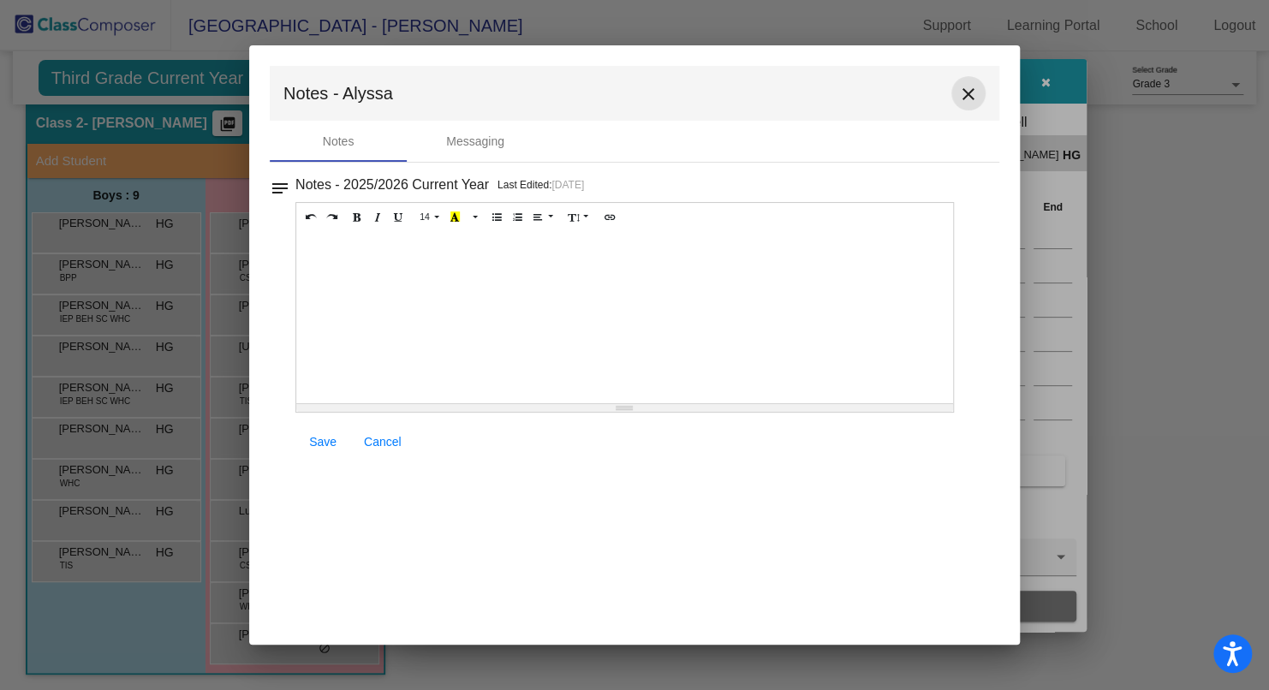
click at [977, 89] on mat-icon "close" at bounding box center [968, 94] width 21 height 21
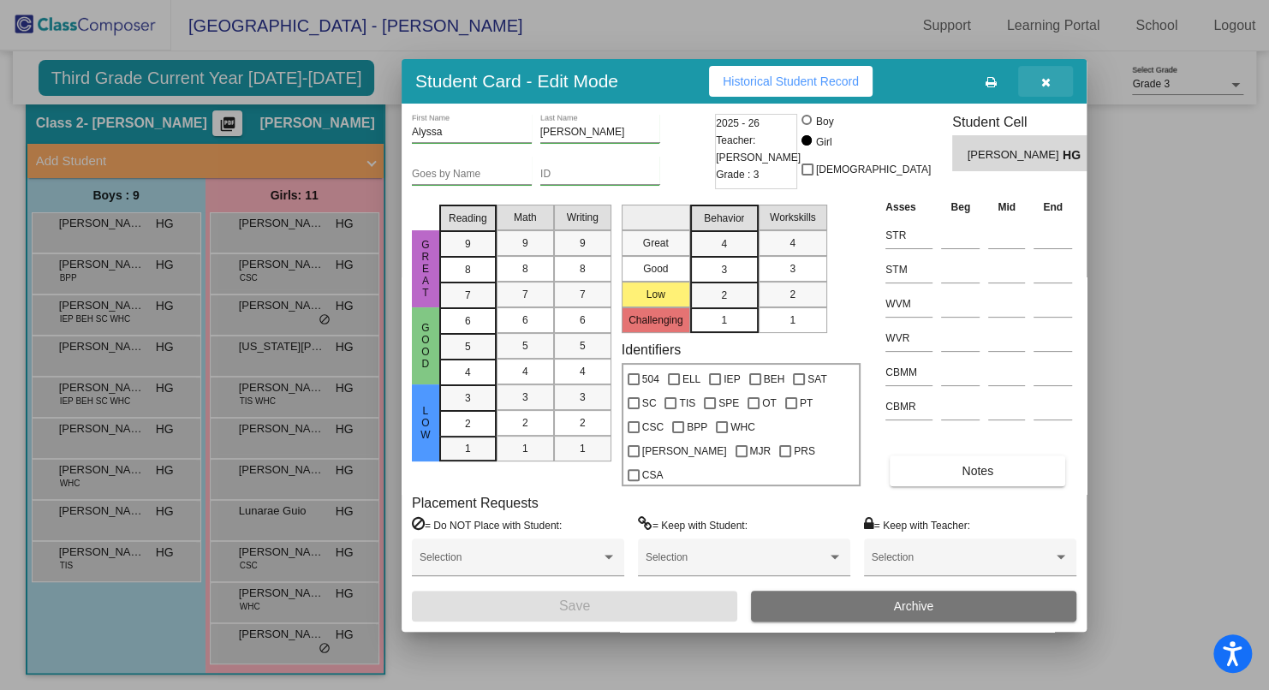
click at [1055, 97] on button "button" at bounding box center [1045, 81] width 55 height 31
